Goal: Task Accomplishment & Management: Use online tool/utility

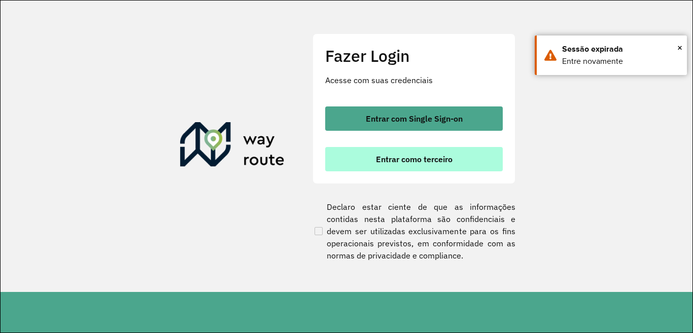
click at [387, 163] on span "Entrar como terceiro" at bounding box center [414, 159] width 77 height 8
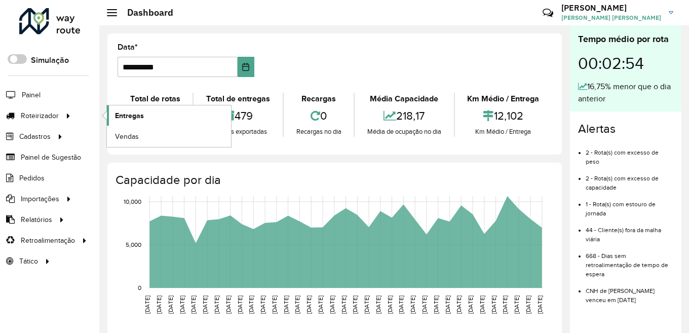
click at [125, 118] on span "Entregas" at bounding box center [129, 116] width 29 height 11
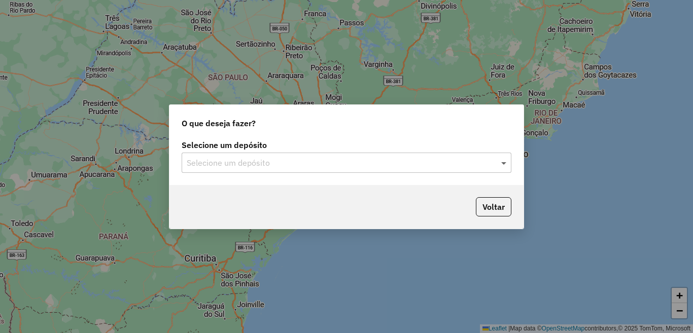
click at [503, 165] on span at bounding box center [504, 163] width 13 height 12
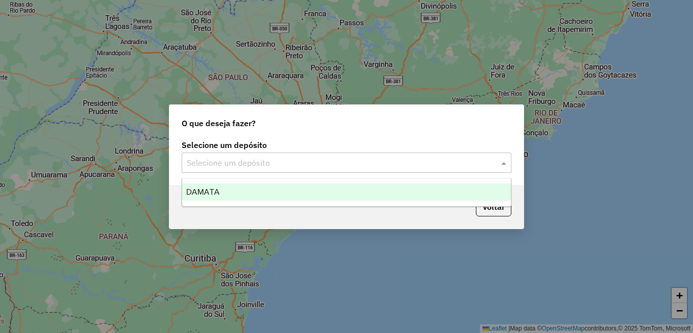
click at [256, 194] on div "DAMATA" at bounding box center [346, 192] width 329 height 17
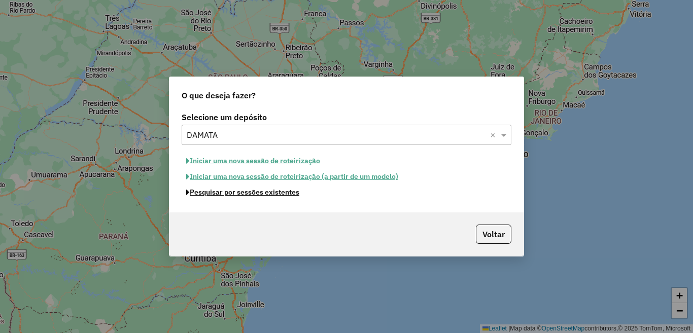
click at [256, 194] on button "Pesquisar por sessões existentes" at bounding box center [242, 193] width 122 height 16
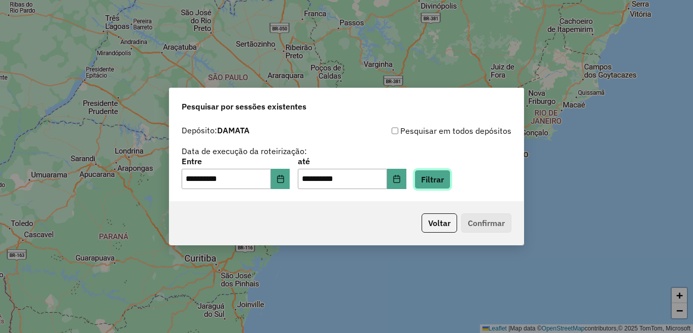
click at [450, 178] on button "Filtrar" at bounding box center [432, 179] width 36 height 19
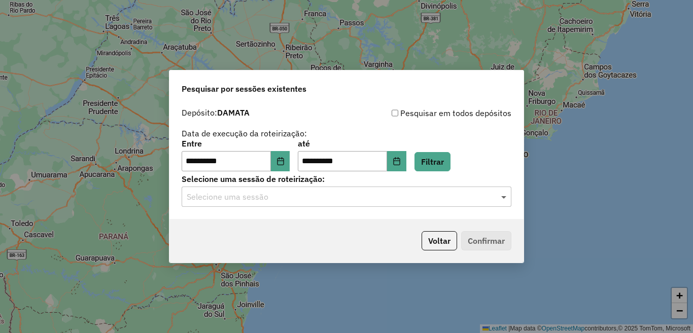
click at [503, 198] on span at bounding box center [504, 197] width 13 height 12
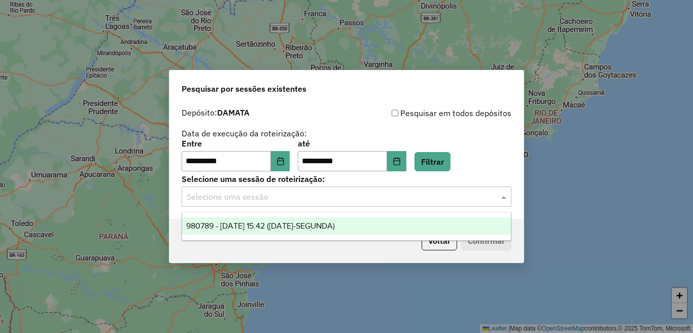
click at [280, 227] on span "980789 - 18/08/2025 15:42 (18/08/25-SEGUNDA)" at bounding box center [260, 226] width 149 height 9
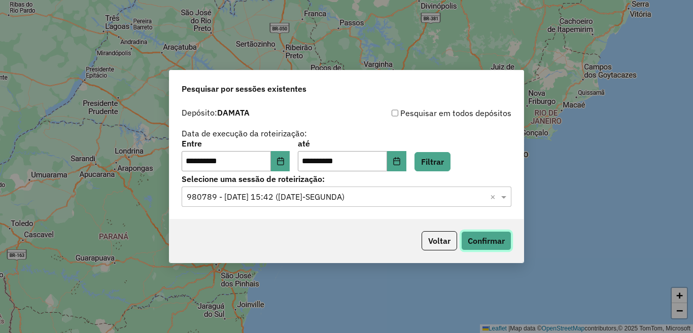
click at [478, 241] on button "Confirmar" at bounding box center [486, 240] width 50 height 19
